Goal: Use online tool/utility: Utilize a website feature to perform a specific function

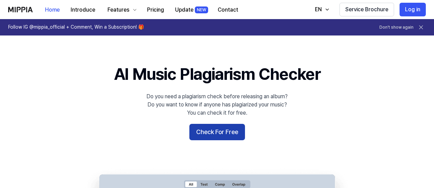
click at [207, 135] on button "Check For Free" at bounding box center [217, 132] width 56 height 16
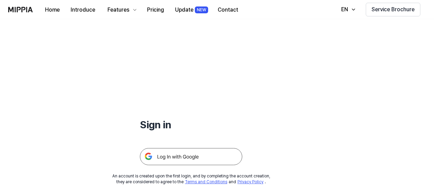
click at [177, 164] on img at bounding box center [191, 156] width 102 height 17
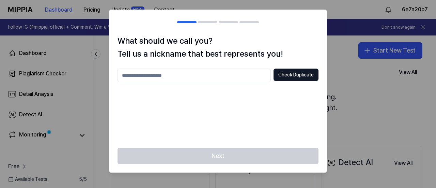
click at [198, 75] on input "text" at bounding box center [194, 76] width 153 height 14
click at [293, 75] on button "Check Duplicate" at bounding box center [296, 75] width 45 height 12
click at [194, 66] on div "What should we call you? Tell us a nickname that best represents you! ** Check …" at bounding box center [217, 91] width 217 height 114
click at [196, 71] on input "**" at bounding box center [194, 76] width 153 height 14
type input "*******"
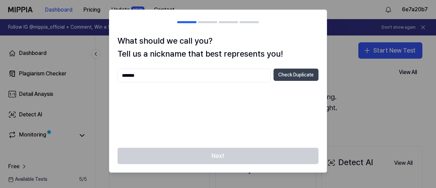
click at [292, 73] on button "Check Duplicate" at bounding box center [296, 75] width 45 height 12
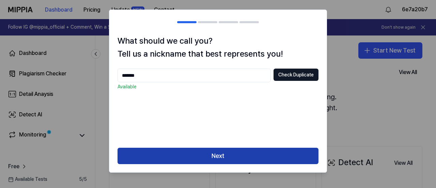
click at [266, 153] on button "Next" at bounding box center [218, 156] width 201 height 16
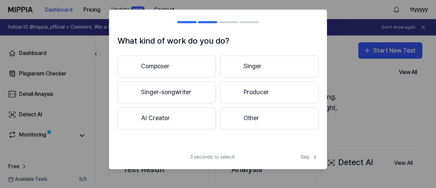
click at [249, 117] on button "Other" at bounding box center [269, 118] width 99 height 22
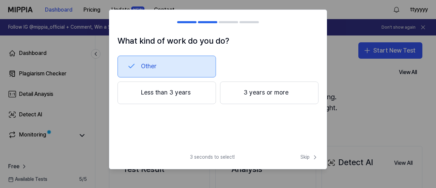
click at [243, 90] on button "3 years or more" at bounding box center [269, 92] width 99 height 22
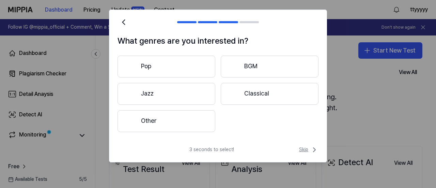
click at [301, 147] on span "Skip" at bounding box center [308, 150] width 19 height 8
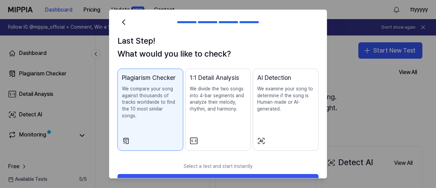
click at [282, 111] on p "We examine your song to determine if the song is Human-made or AI-generated." at bounding box center [285, 99] width 57 height 27
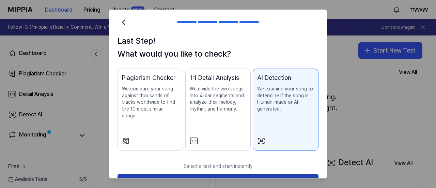
click at [259, 174] on button "Start Now" at bounding box center [218, 182] width 201 height 16
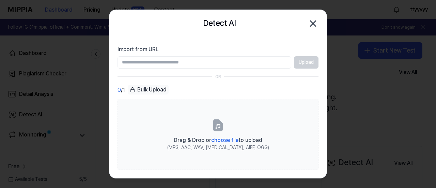
click at [244, 62] on input "Import from URL" at bounding box center [205, 62] width 174 height 12
type input "**********"
click at [303, 63] on button "Upload" at bounding box center [306, 62] width 25 height 12
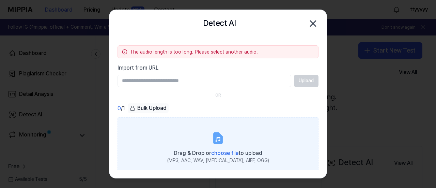
click at [237, 144] on label "Drag & Drop or choose file to upload (MP3, AAC, WAV, [MEDICAL_DATA], AIFF, OGG)" at bounding box center [218, 147] width 201 height 61
click at [0, 0] on input "Drag & Drop or choose file to upload (MP3, AAC, WAV, [MEDICAL_DATA], AIFF, OGG)" at bounding box center [0, 0] width 0 height 0
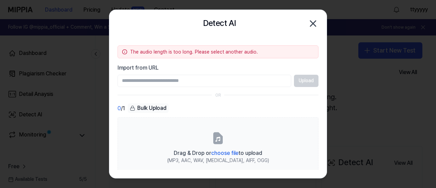
click at [153, 106] on div "Bulk Upload" at bounding box center [148, 108] width 41 height 10
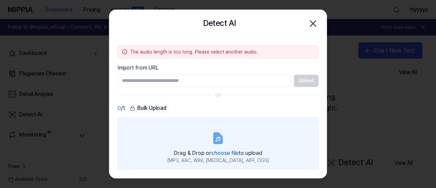
click at [217, 130] on label "Drag & Drop or choose file to upload (MP3, AAC, WAV, [MEDICAL_DATA], AIFF, OGG)" at bounding box center [218, 147] width 201 height 61
click at [0, 0] on input "Drag & Drop or choose file to upload (MP3, AAC, WAV, [MEDICAL_DATA], AIFF, OGG)" at bounding box center [0, 0] width 0 height 0
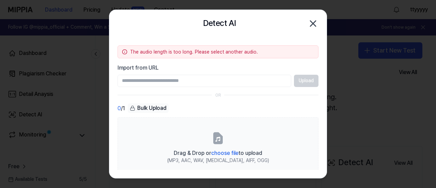
click at [312, 23] on icon "button" at bounding box center [313, 23] width 5 height 5
